Goal: Transaction & Acquisition: Purchase product/service

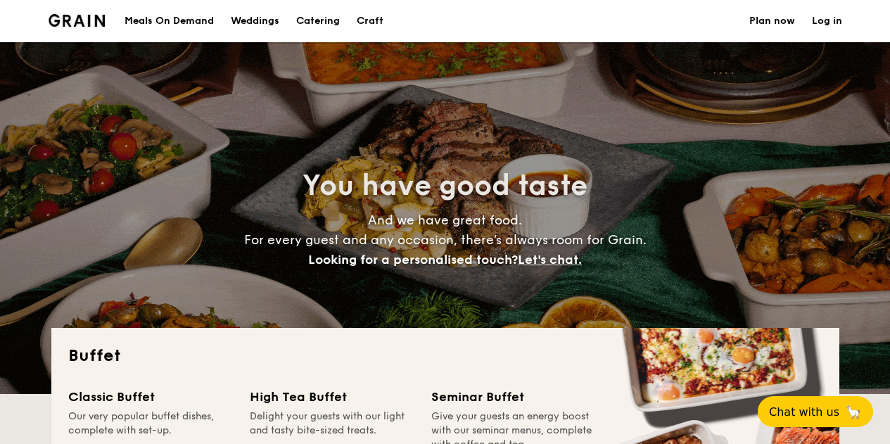
select select
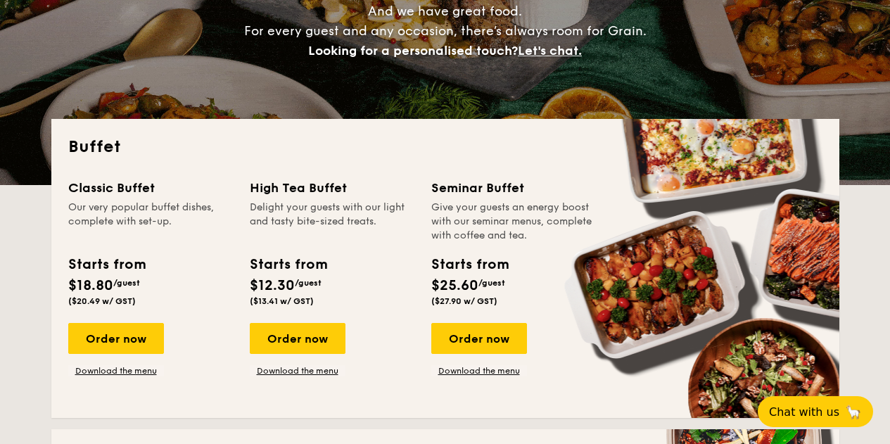
scroll to position [211, 0]
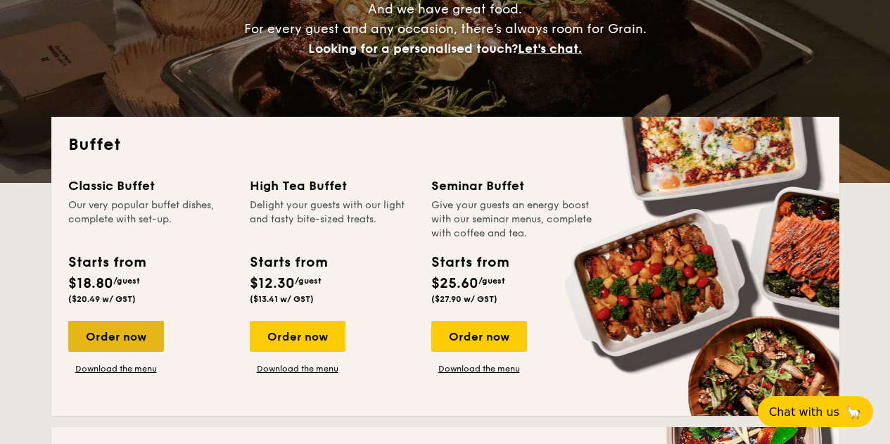
click at [146, 334] on div "Order now" at bounding box center [116, 336] width 96 height 31
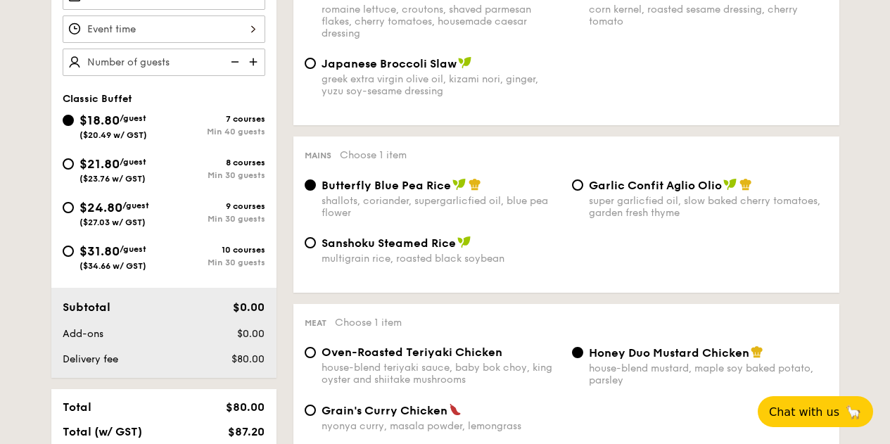
scroll to position [491, 0]
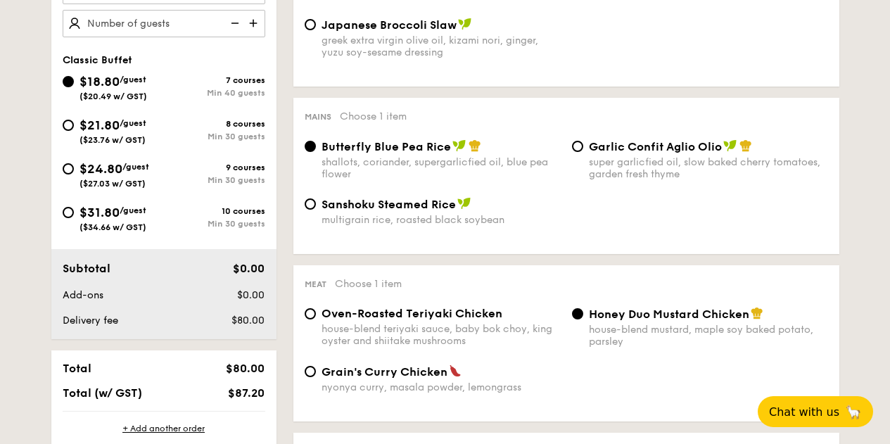
click at [336, 204] on span "Sanshoku Steamed Rice" at bounding box center [389, 204] width 134 height 13
click at [316, 204] on input "Sanshoku Steamed Rice multigrain rice, roasted black soybean" at bounding box center [310, 204] width 11 height 11
radio input "true"
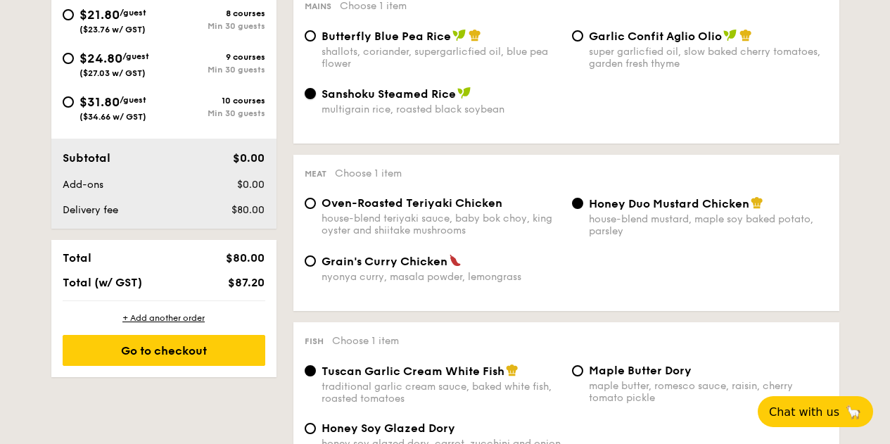
scroll to position [631, 0]
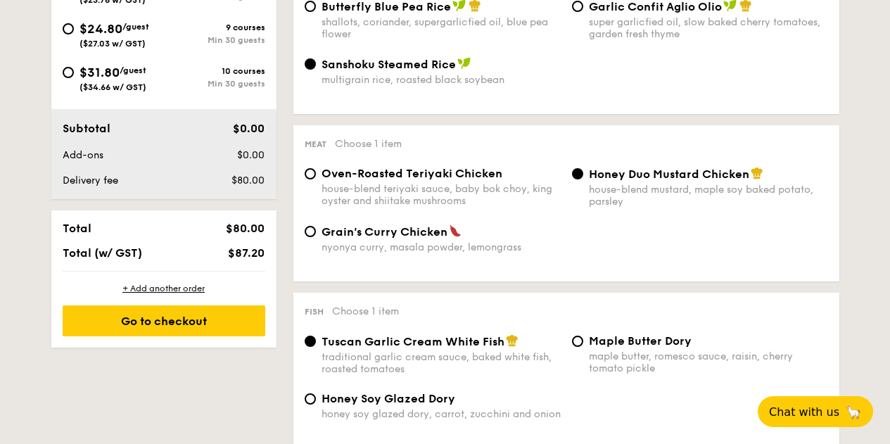
click at [427, 182] on div "Oven-Roasted Teriyaki Chicken house-blend teriyaki sauce, baby bok choy, king o…" at bounding box center [441, 187] width 239 height 40
click at [316, 180] on input "Oven-Roasted Teriyaki Chicken house-blend teriyaki sauce, baby bok choy, king o…" at bounding box center [310, 173] width 11 height 11
radio input "true"
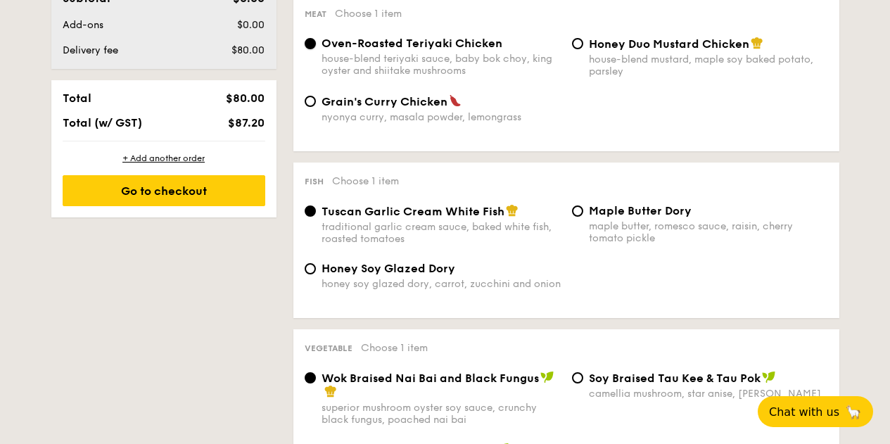
scroll to position [771, 0]
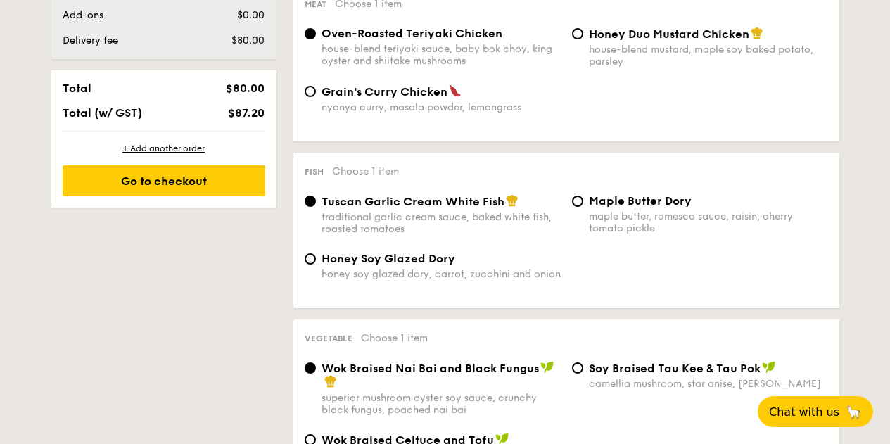
click at [610, 198] on span "Maple Butter Dory" at bounding box center [640, 200] width 103 height 13
click at [584, 198] on input "Maple Butter Dory maple butter, romesco sauce, raisin, cherry tomato pickle" at bounding box center [577, 201] width 11 height 11
radio input "true"
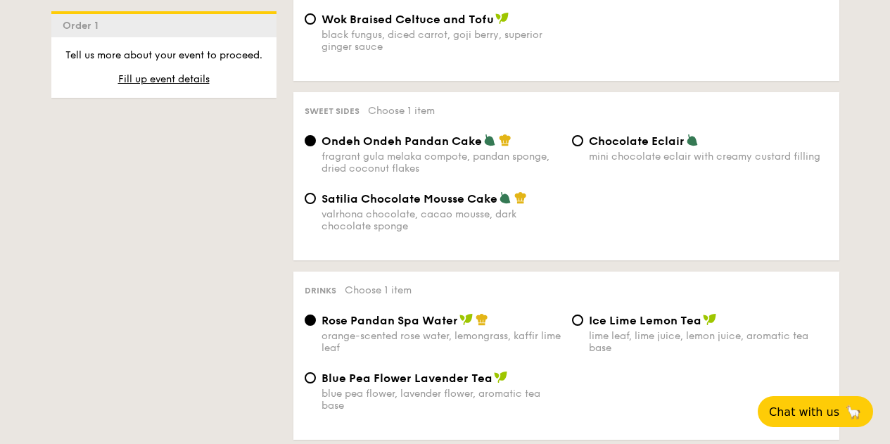
scroll to position [1262, 0]
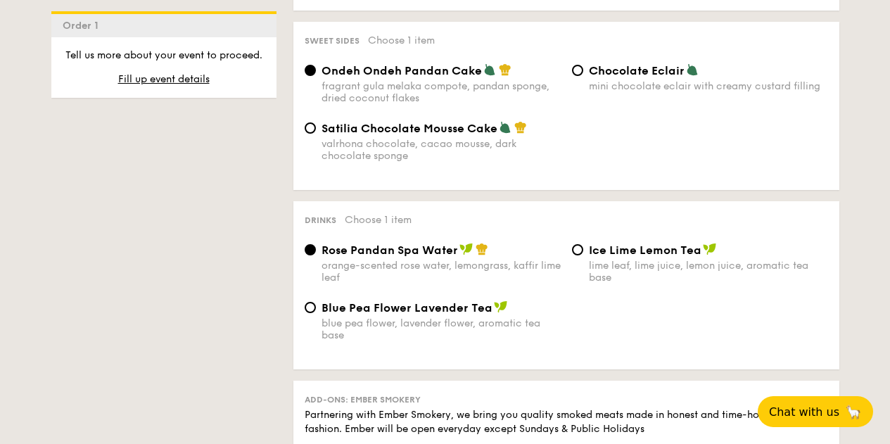
click at [645, 73] on span "Chocolate Eclair" at bounding box center [637, 70] width 96 height 13
click at [584, 73] on input "Chocolate Eclair mini chocolate eclair with creamy custard filling" at bounding box center [577, 70] width 11 height 11
radio input "true"
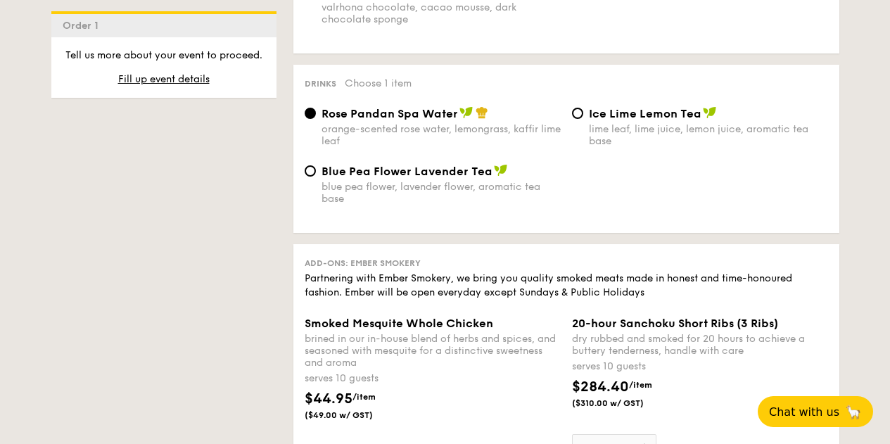
scroll to position [1402, 0]
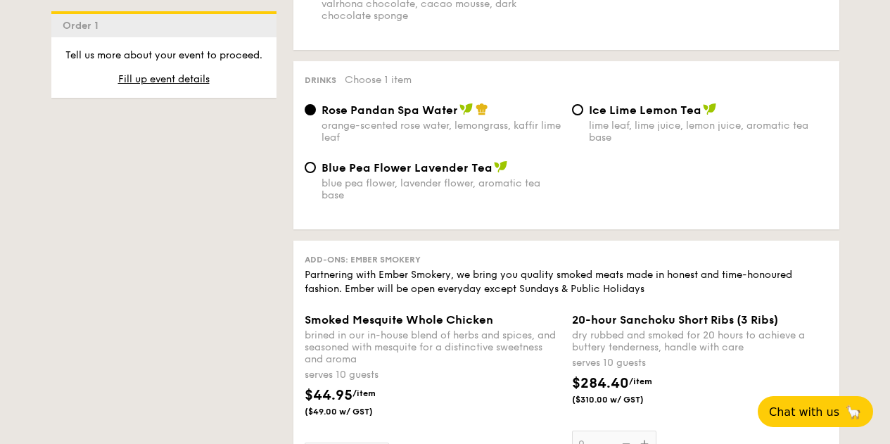
click at [615, 108] on span "Ice Lime Lemon Tea" at bounding box center [645, 109] width 113 height 13
click at [584, 108] on input "Ice Lime Lemon Tea lime leaf, lime juice, lemon juice, aromatic tea base" at bounding box center [577, 109] width 11 height 11
radio input "true"
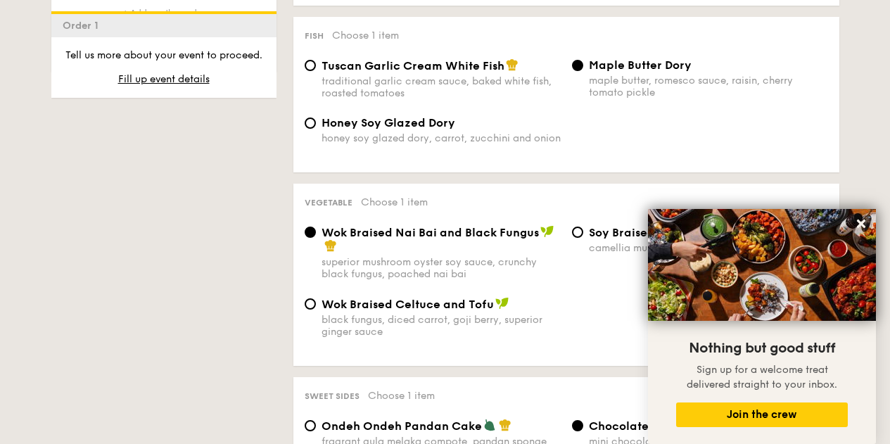
scroll to position [981, 0]
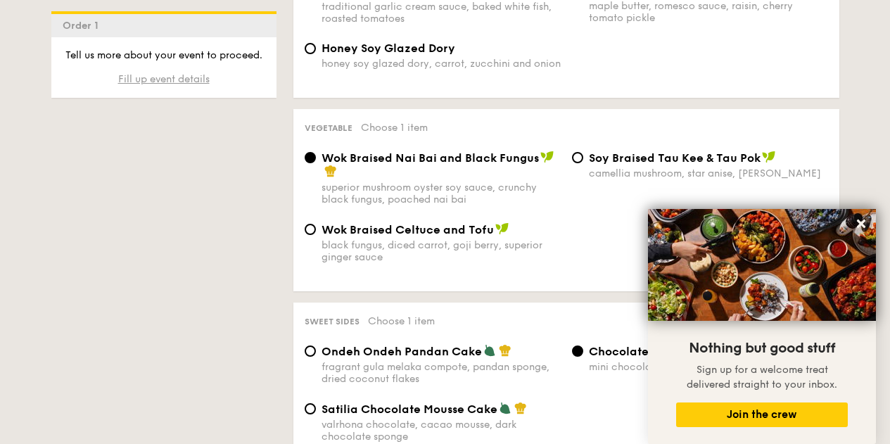
click at [177, 75] on span "Fill up event details" at bounding box center [164, 79] width 92 height 12
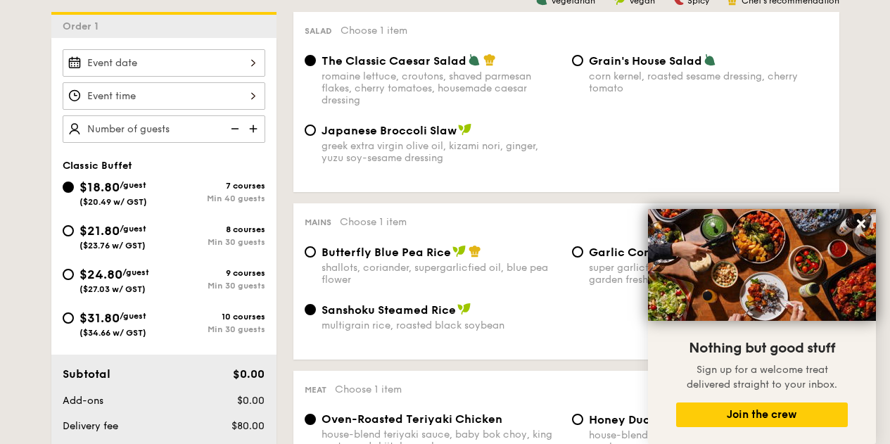
scroll to position [375, 0]
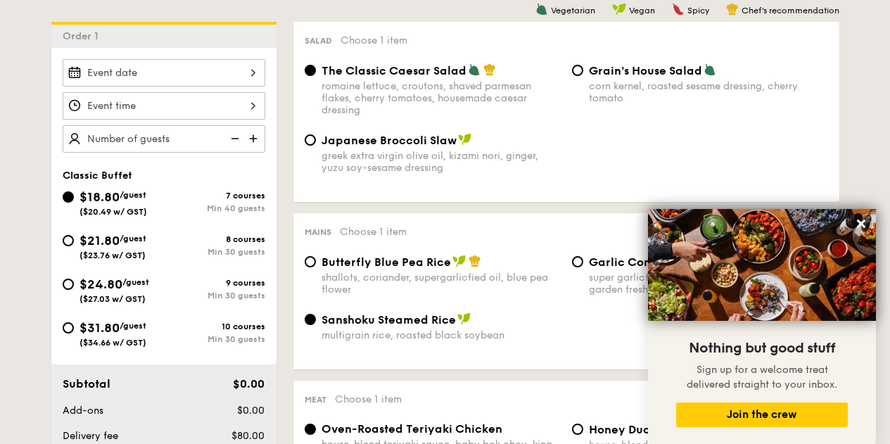
click at [239, 73] on input "Smoked Mesquite Whole Chicken brined in our in-house blend of herbs and spices,…" at bounding box center [164, 72] width 203 height 27
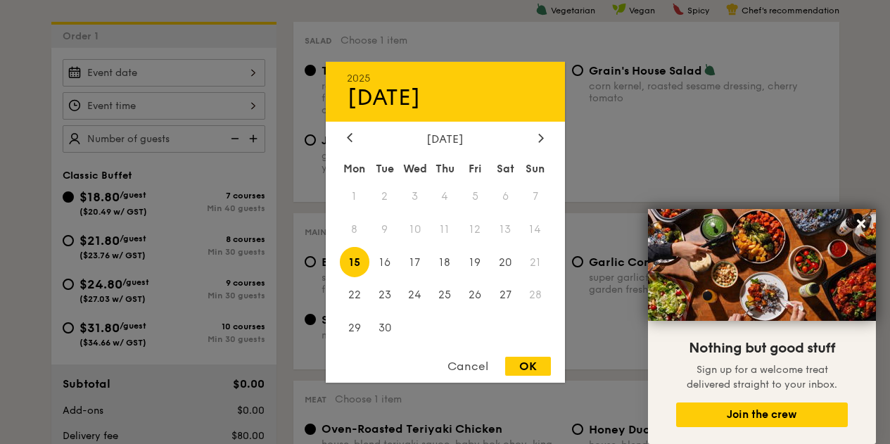
click at [508, 229] on span "13" at bounding box center [506, 229] width 30 height 30
click at [529, 367] on div "OK" at bounding box center [528, 366] width 46 height 19
type input "[DATE]"
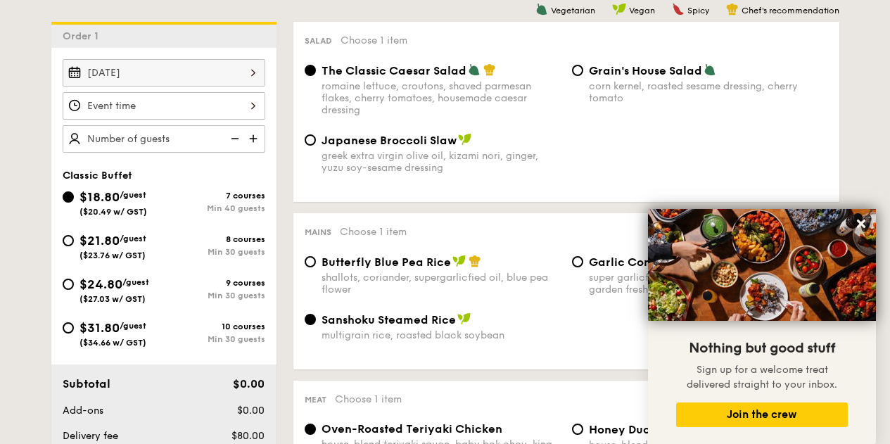
click at [211, 106] on input "Smoked Mesquite Whole Chicken brined in our in-house blend of herbs and spices,…" at bounding box center [164, 105] width 203 height 27
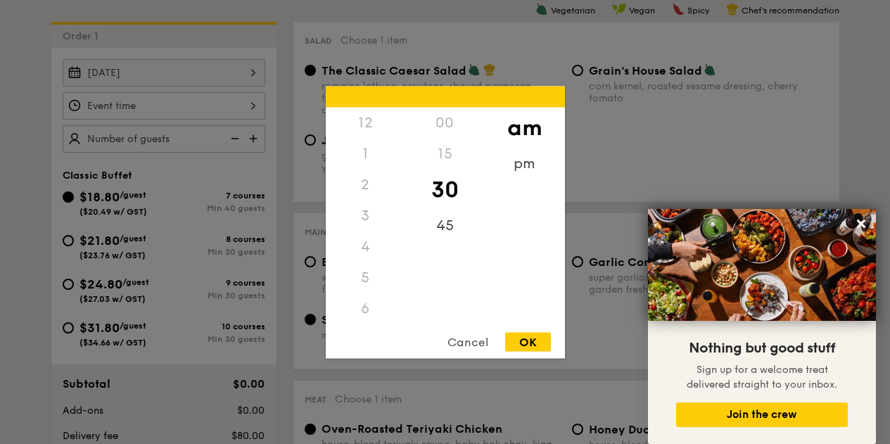
scroll to position [155, 0]
click at [528, 170] on div "pm" at bounding box center [525, 168] width 80 height 41
click at [363, 153] on div "6" at bounding box center [366, 158] width 80 height 41
click at [528, 341] on div "OK" at bounding box center [528, 341] width 46 height 19
type input "6:30PM"
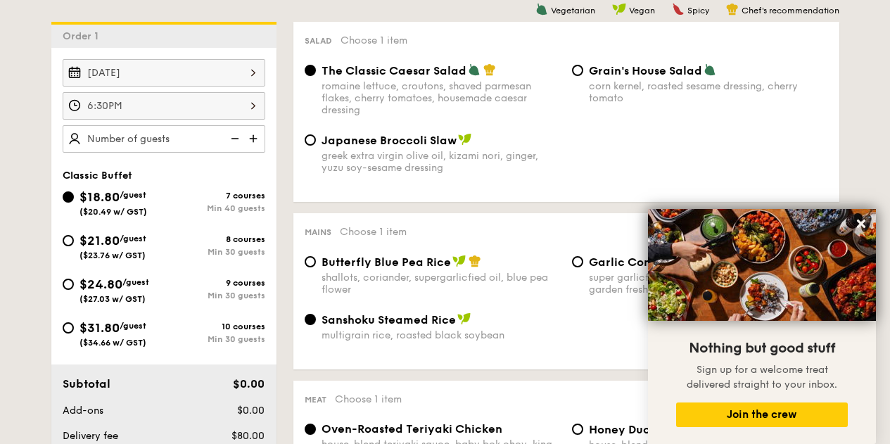
click at [256, 134] on img at bounding box center [254, 138] width 21 height 27
type input "40 guests"
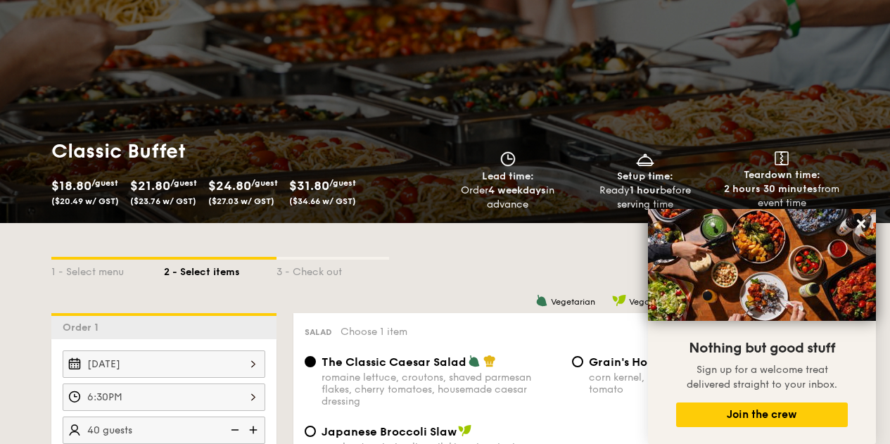
scroll to position [25, 0]
